Goal: Navigation & Orientation: Find specific page/section

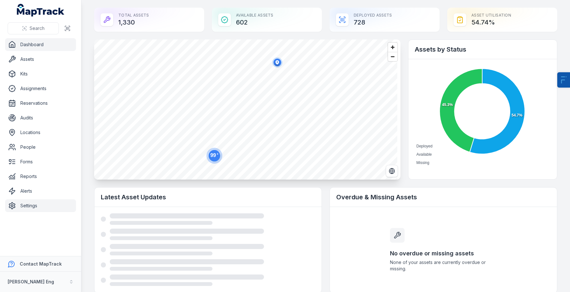
click at [42, 203] on link "Settings" at bounding box center [40, 205] width 71 height 13
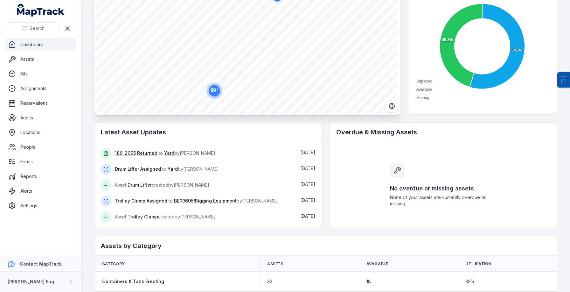
scroll to position [82, 0]
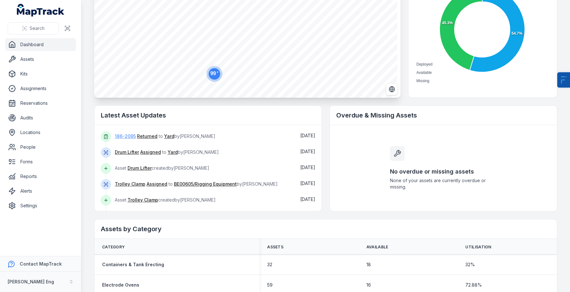
click at [124, 136] on link "186-2095" at bounding box center [125, 136] width 21 height 6
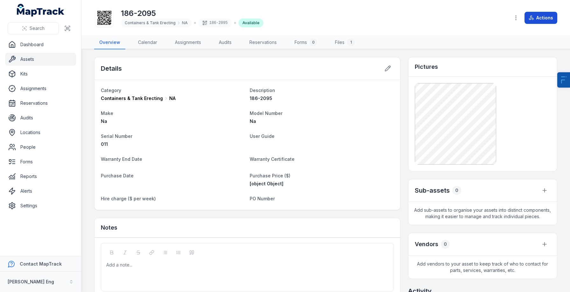
click at [531, 19] on icon at bounding box center [531, 17] width 5 height 5
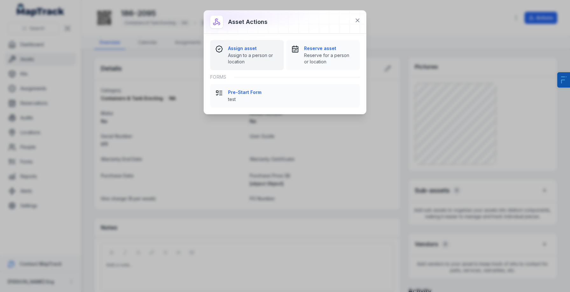
click at [250, 55] on span "Assign to a person or location" at bounding box center [253, 58] width 51 height 13
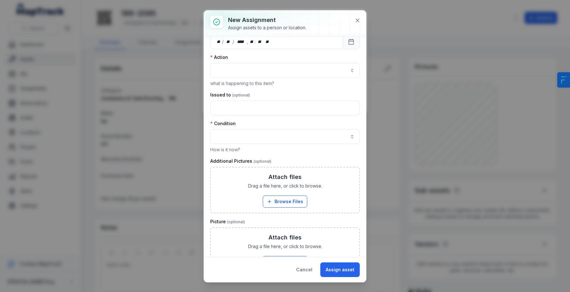
scroll to position [52, 0]
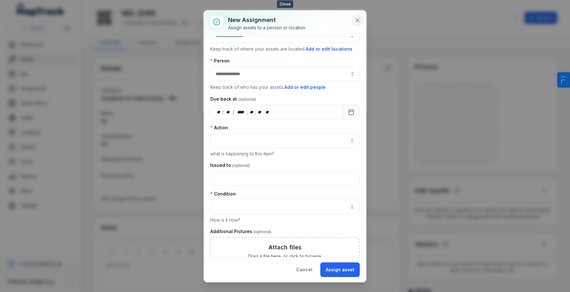
click at [360, 23] on icon at bounding box center [358, 20] width 6 height 6
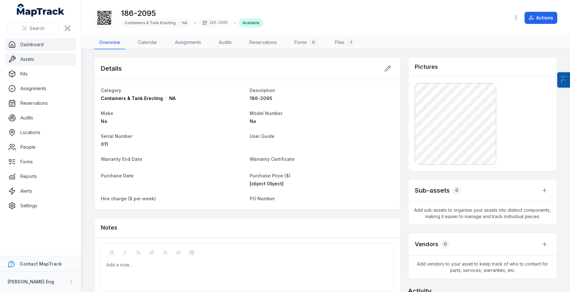
click at [39, 49] on link "Dashboard" at bounding box center [40, 44] width 71 height 13
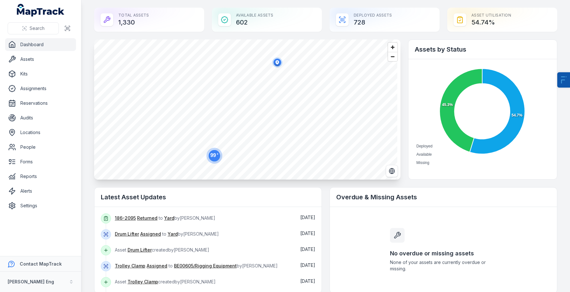
scroll to position [99, 0]
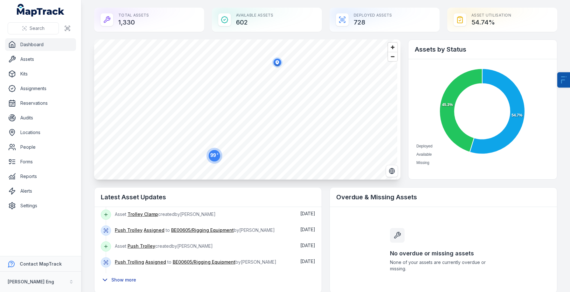
click at [123, 282] on button "Show more" at bounding box center [120, 279] width 39 height 13
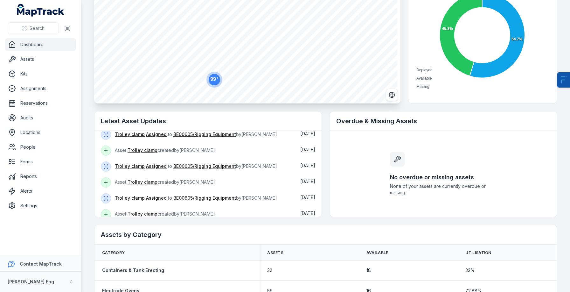
scroll to position [399, 0]
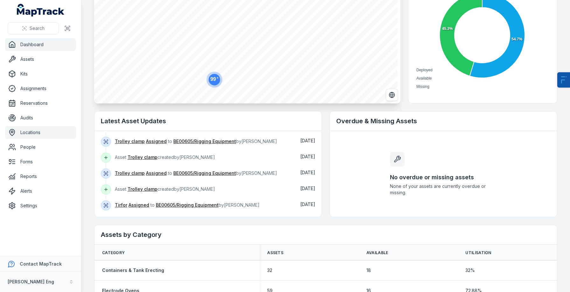
click at [43, 129] on link "Locations" at bounding box center [40, 132] width 71 height 13
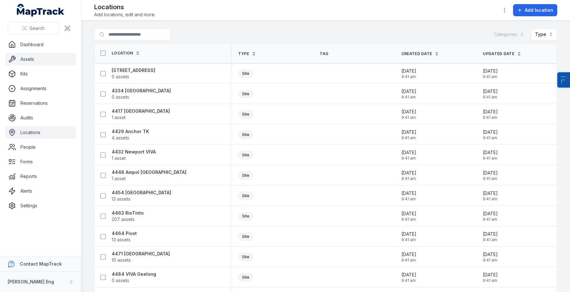
click at [39, 61] on link "Assets" at bounding box center [40, 59] width 71 height 13
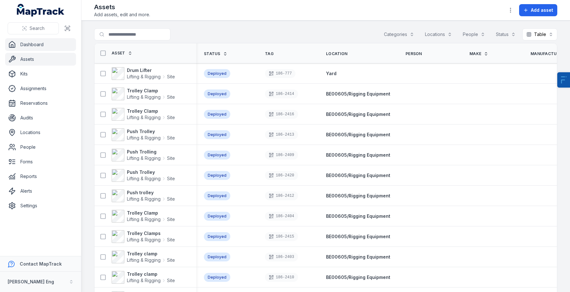
click at [30, 48] on link "Dashboard" at bounding box center [40, 44] width 71 height 13
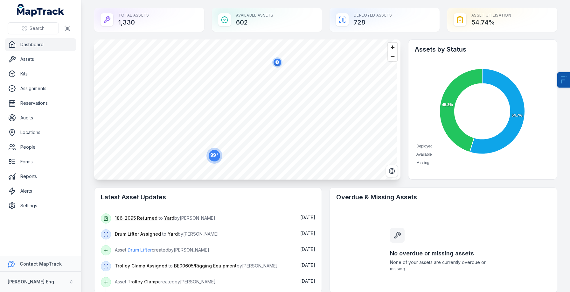
click at [144, 251] on link "Drum Lifter" at bounding box center [140, 250] width 24 height 6
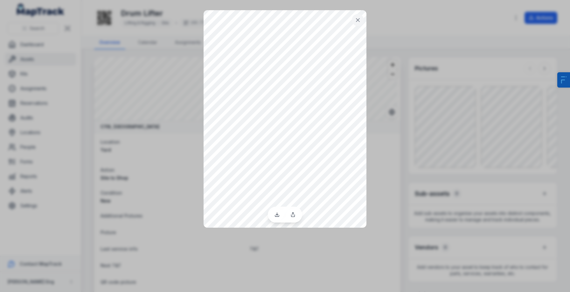
click at [460, 124] on div at bounding box center [285, 146] width 570 height 292
click at [498, 125] on div at bounding box center [285, 146] width 570 height 292
click at [357, 22] on icon at bounding box center [358, 20] width 6 height 6
click at [148, 172] on div at bounding box center [285, 146] width 570 height 292
click at [357, 24] on button at bounding box center [358, 20] width 12 height 12
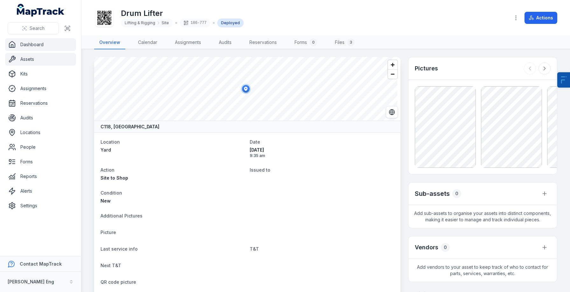
click at [25, 44] on link "Dashboard" at bounding box center [40, 44] width 71 height 13
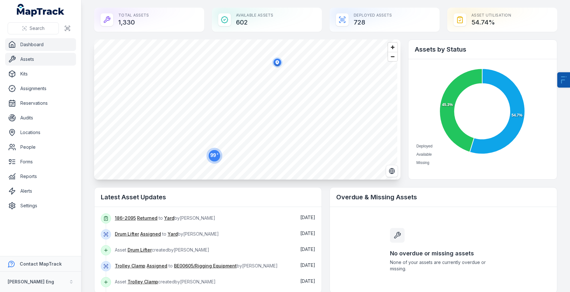
click at [29, 63] on link "Assets" at bounding box center [40, 59] width 71 height 13
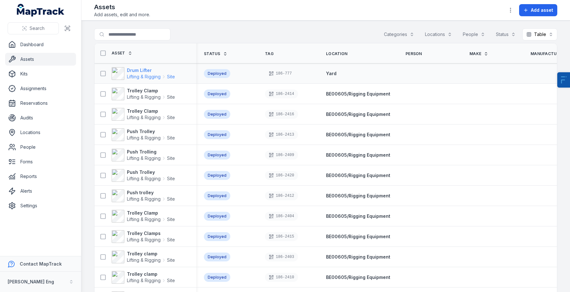
click at [142, 79] on span "Lifting & Rigging" at bounding box center [144, 77] width 34 height 6
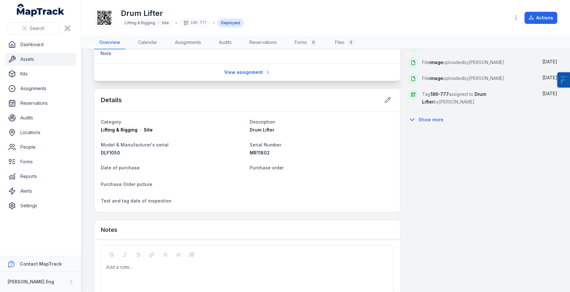
scroll to position [314, 0]
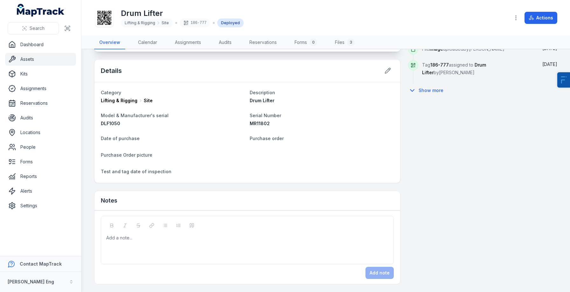
click at [32, 57] on link "Assets" at bounding box center [40, 59] width 71 height 13
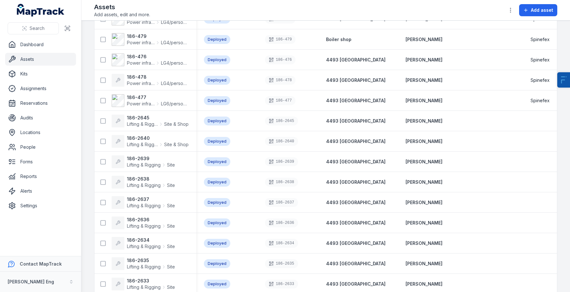
scroll to position [1614, 0]
